Goal: Check status: Check status

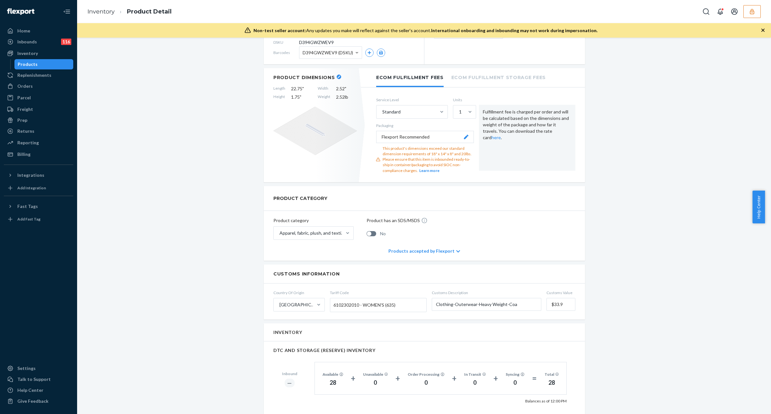
scroll to position [40, 0]
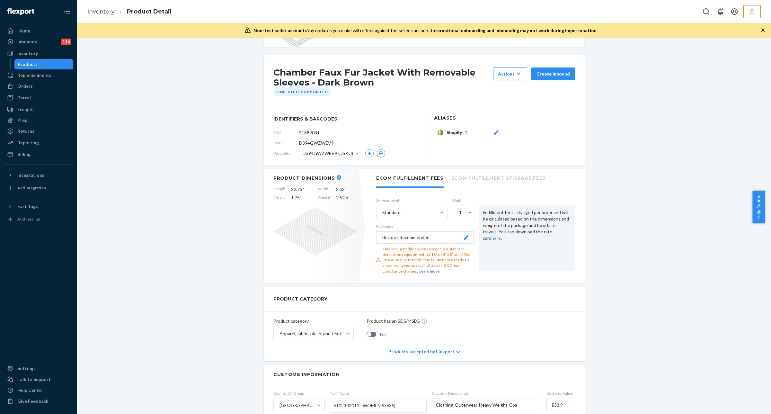
click at [43, 82] on div "Orders" at bounding box center [38, 86] width 68 height 9
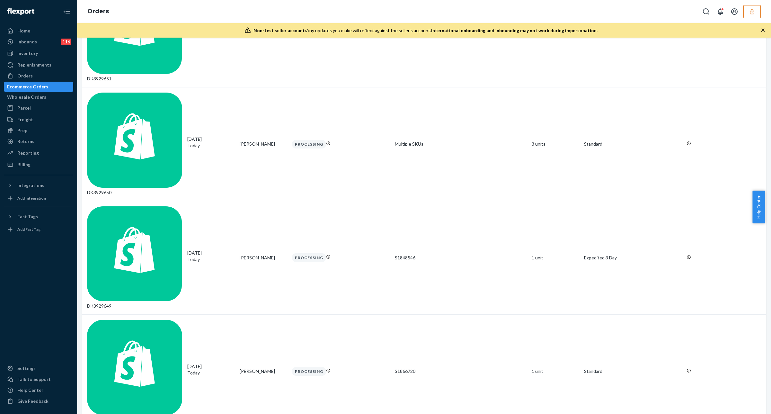
scroll to position [1992, 0]
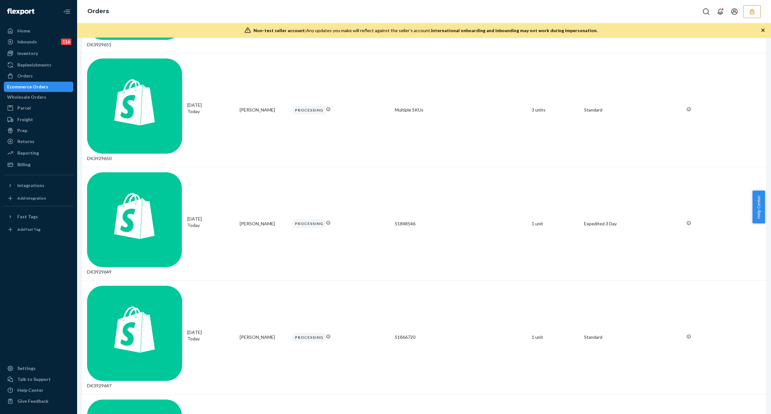
click at [508, 3] on div "Orders" at bounding box center [424, 11] width 694 height 23
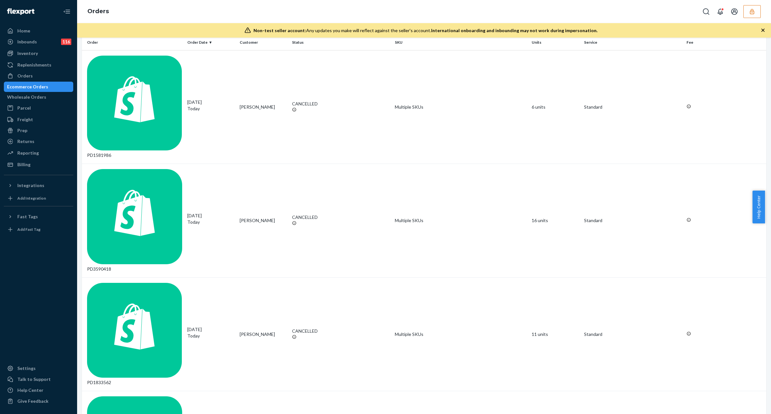
scroll to position [0, 0]
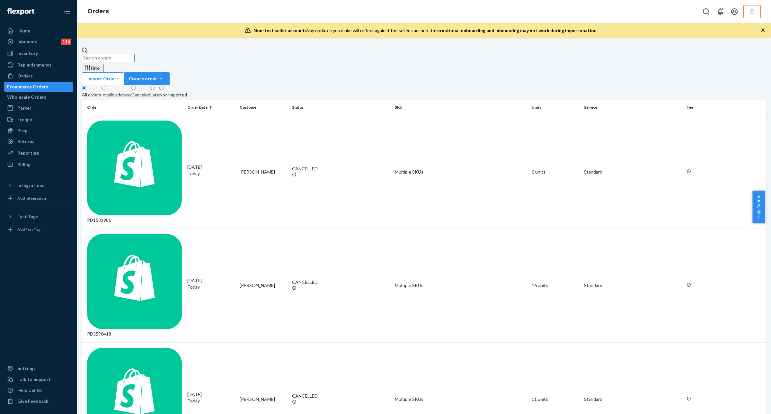
click at [124, 54] on input "text" at bounding box center [108, 58] width 53 height 8
paste input "DK3925963"
type input "DK3925963"
click at [234, 164] on div "08/22/2025 1 day ago" at bounding box center [210, 170] width 47 height 13
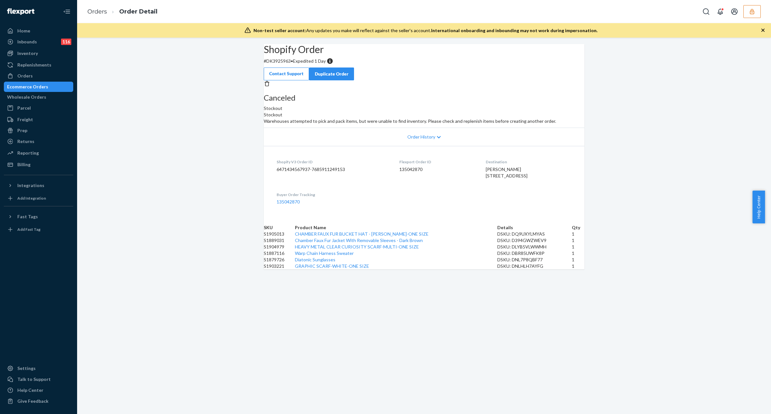
click at [545, 124] on article "Stockout Warehouses attempted to pick and pack items, but were unable to find i…" at bounding box center [424, 117] width 321 height 13
click at [526, 243] on div "DSKU: D394GWZWEV9" at bounding box center [534, 240] width 75 height 6
copy div "D394GWZWEV9"
click at [524, 237] on div "DSKU: DQ9UXYLMYAS" at bounding box center [534, 234] width 75 height 6
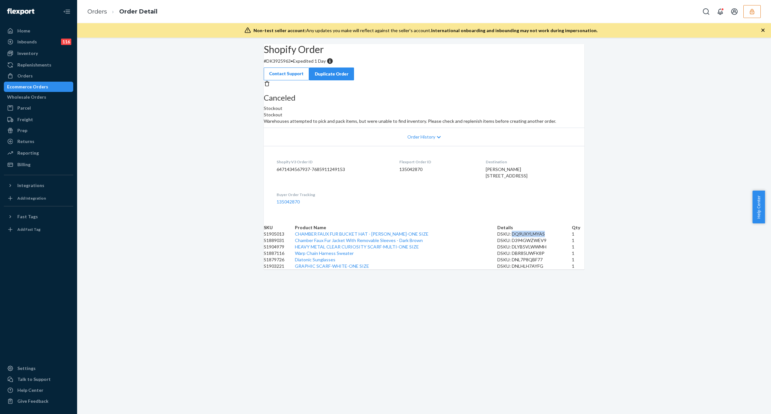
click at [524, 237] on div "DSKU: DQ9UXYLMYAS" at bounding box center [534, 234] width 75 height 6
copy div "DQ9UXYLMYAS"
click at [521, 250] on div "DSKU: DLYB5VLWWMH" at bounding box center [534, 246] width 75 height 6
copy div "DLYB5VLWWMH"
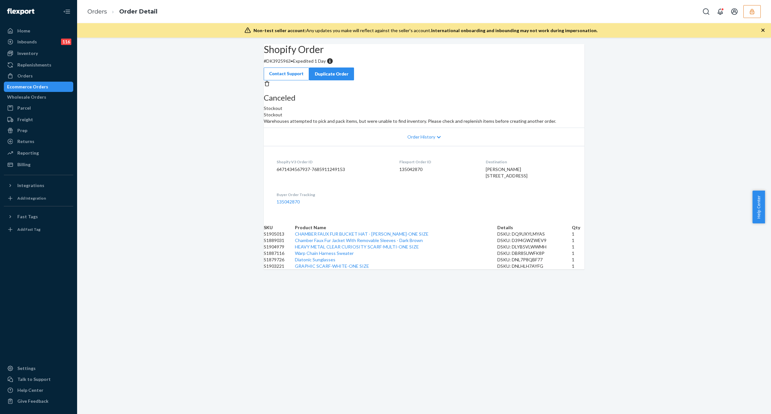
click at [520, 256] on div "DSKU: DBR85UWFK8P" at bounding box center [534, 253] width 75 height 6
copy div "DBR85UWFK8P"
click at [525, 263] on div "DSKU: DNL7P8QBF77" at bounding box center [534, 259] width 75 height 6
click at [524, 263] on div "DSKU: DNL7P8QBF77" at bounding box center [534, 259] width 75 height 6
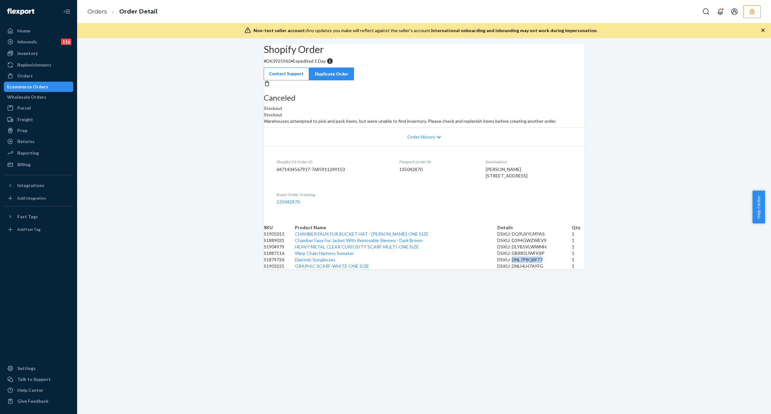
click at [524, 263] on div "DSKU: DNL7P8QBF77" at bounding box center [534, 259] width 75 height 6
copy div "DNL7P8QBF77"
click at [520, 269] on div "DSKU: DNLHLH7AYFG" at bounding box center [534, 266] width 75 height 6
copy div "DNLHLH7AYFG"
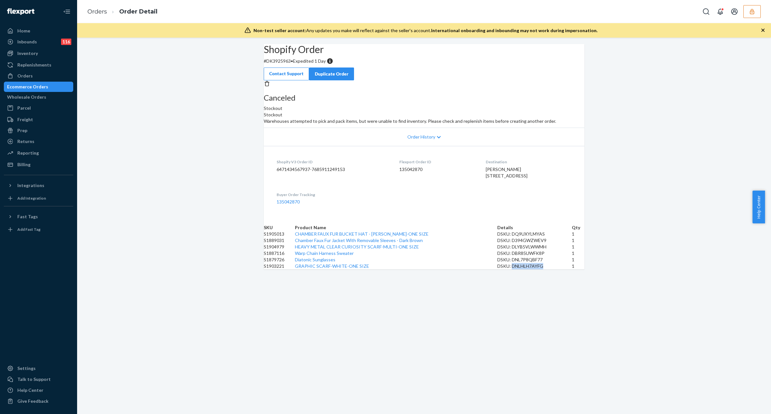
click at [524, 243] on div "DSKU: D394GWZWEV9" at bounding box center [534, 240] width 75 height 6
copy div "D394GWZWEV9"
click at [691, 211] on div "Shopify Order # DK3925963 • Expedited 1 Day Contact Support Duplicate Order Can…" at bounding box center [424, 156] width 694 height 225
click at [405, 243] on link "Chamber Faux Fur Jacket With Removable Sleeves - Dark Brown" at bounding box center [359, 239] width 128 height 5
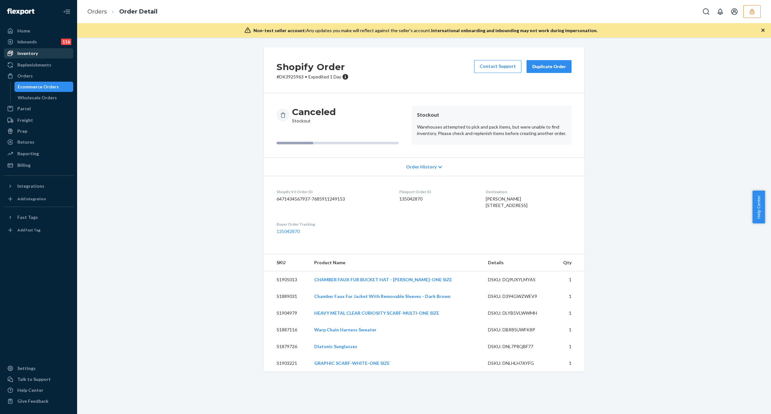
click at [44, 51] on div "Inventory" at bounding box center [38, 53] width 68 height 9
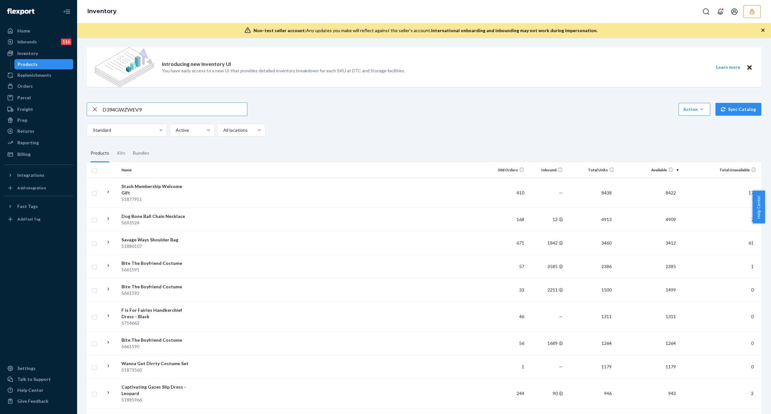
type input "D394GWZWEV9"
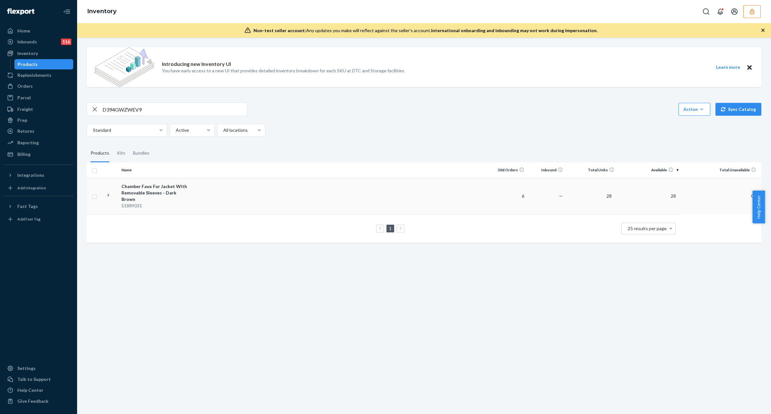
click at [387, 182] on td at bounding box center [339, 196] width 297 height 36
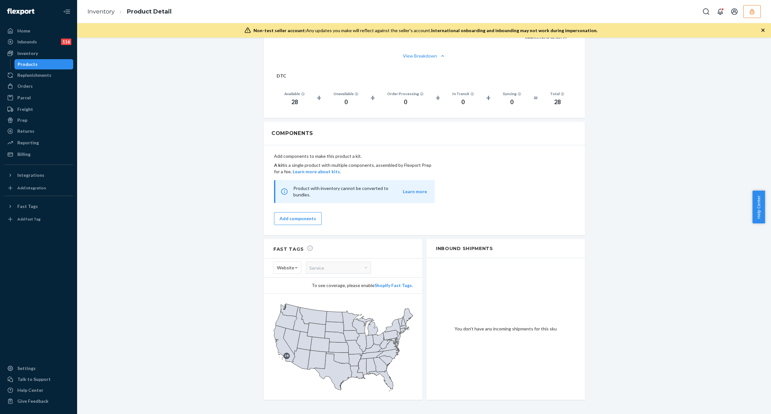
scroll to position [505, 0]
drag, startPoint x: 715, startPoint y: 104, endPoint x: 701, endPoint y: 115, distance: 18.4
click at [560, 101] on div "28" at bounding box center [557, 102] width 14 height 8
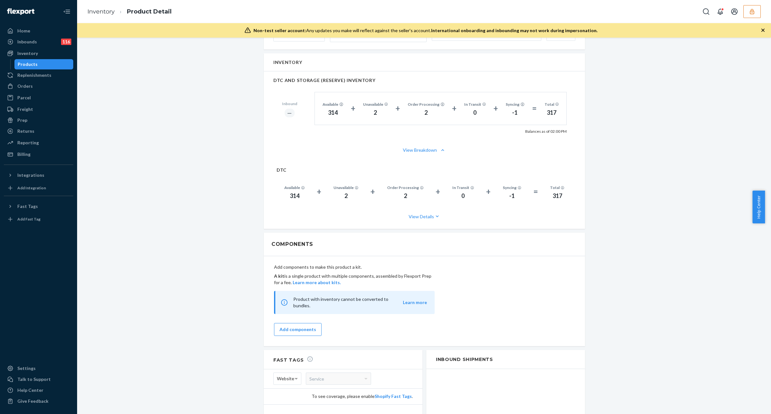
scroll to position [507, 0]
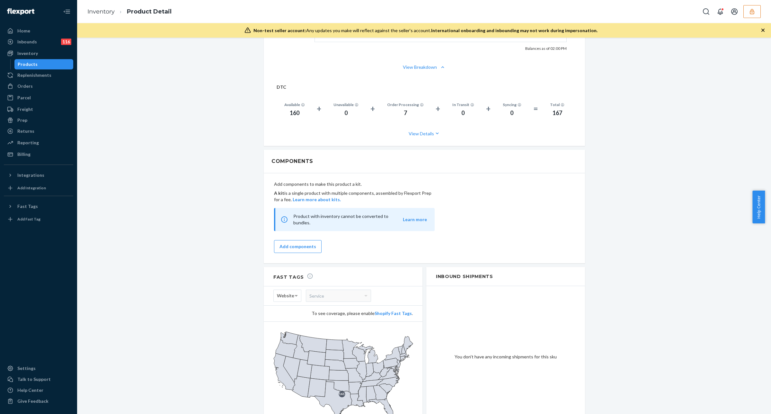
scroll to position [507, 0]
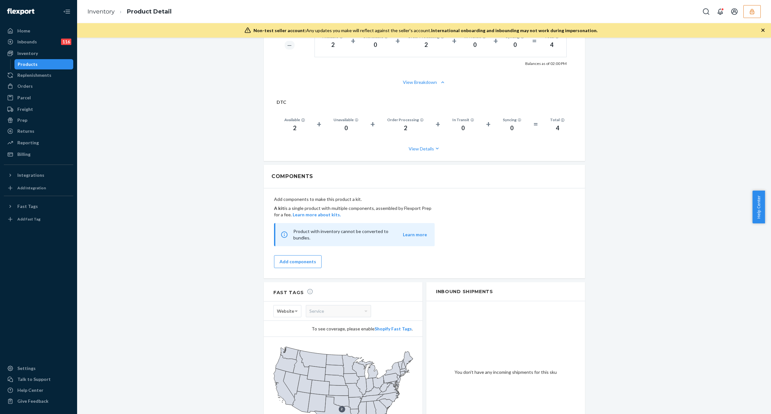
scroll to position [500, 0]
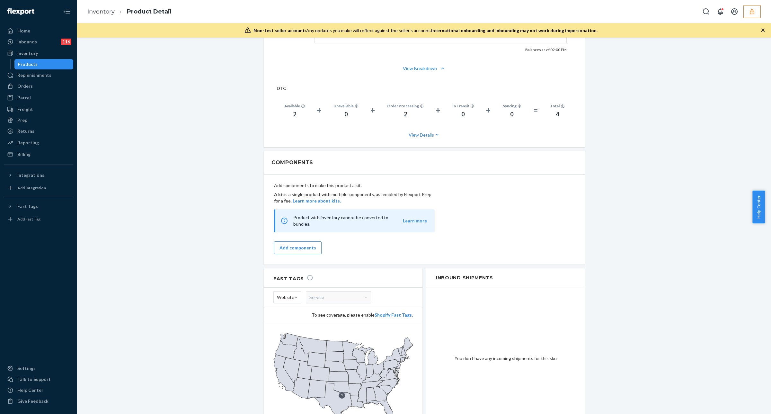
scroll to position [500, 0]
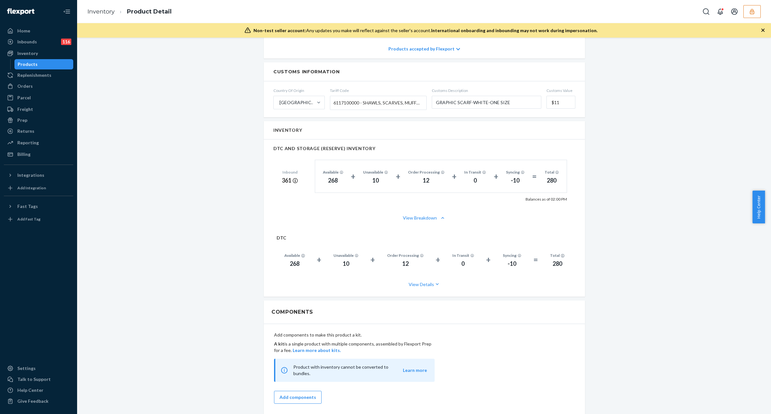
scroll to position [482, 0]
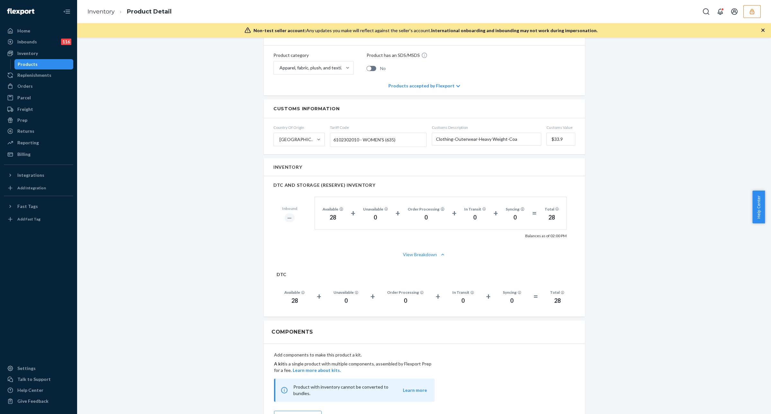
scroll to position [264, 0]
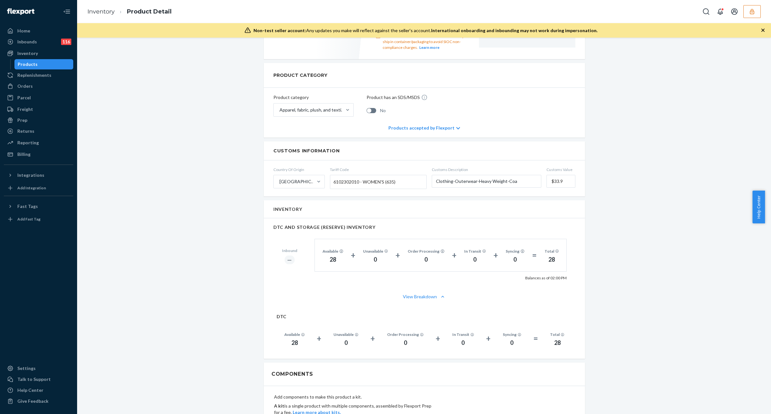
click at [572, 207] on div "Inventory" at bounding box center [424, 209] width 321 height 18
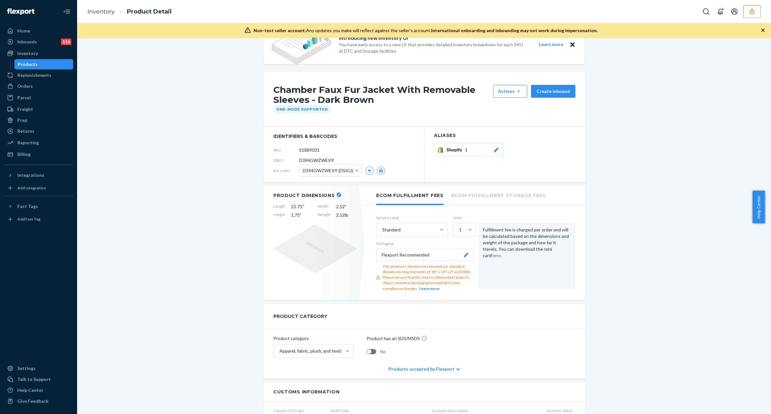
scroll to position [0, 0]
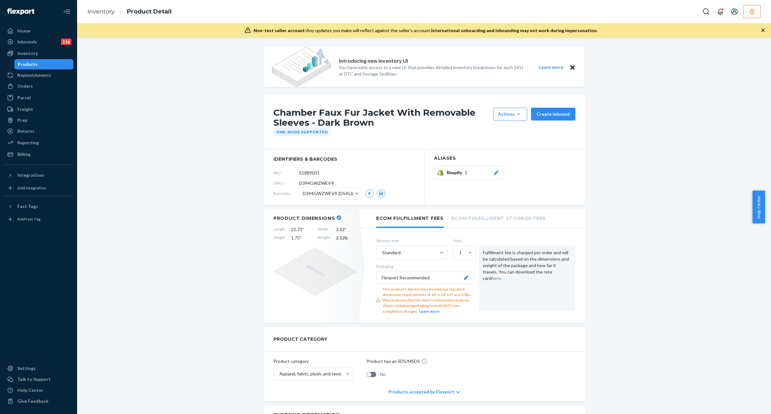
click at [321, 183] on span "D394GWZWEV9" at bounding box center [316, 183] width 35 height 6
copy span "D394GWZWEV9"
